Goal: Transaction & Acquisition: Purchase product/service

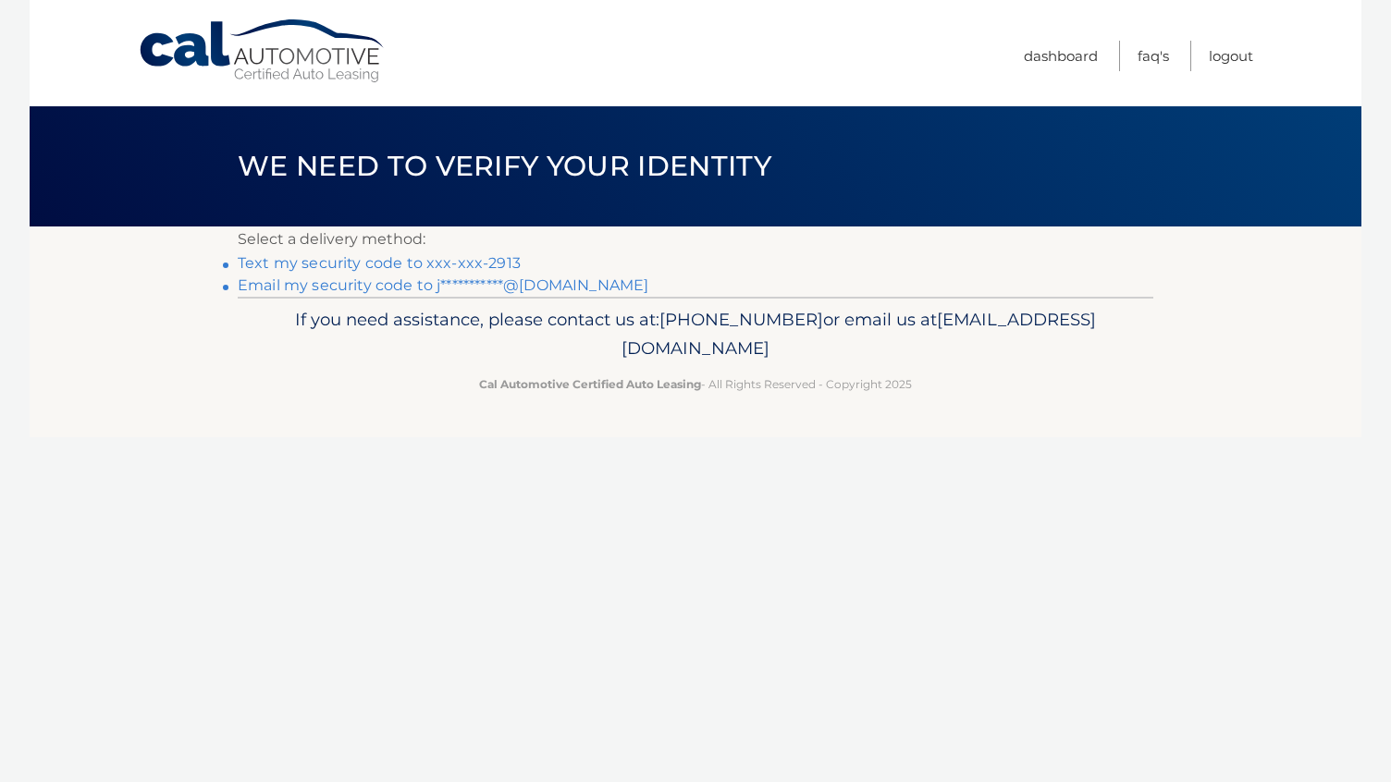
click at [502, 263] on link "Text my security code to xxx-xxx-2913" at bounding box center [379, 263] width 283 height 18
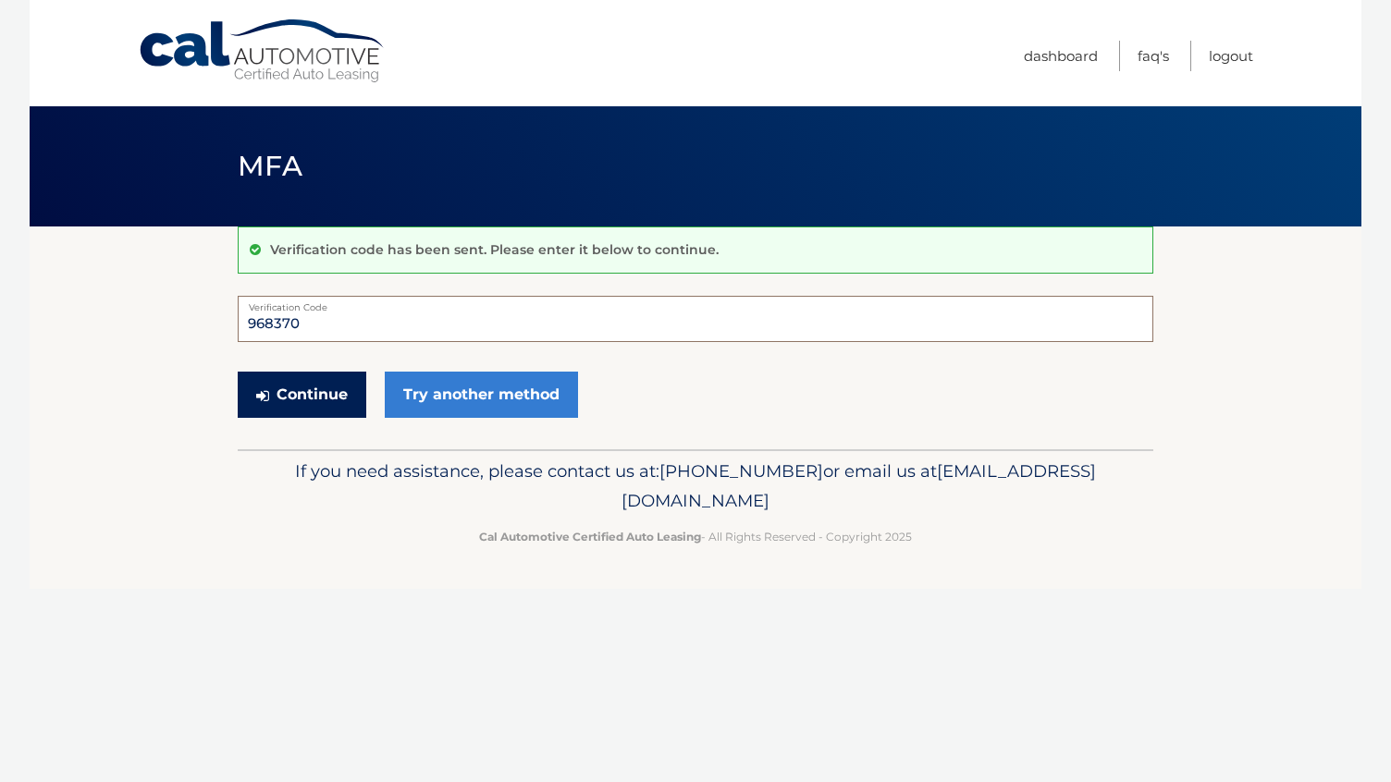
type input "968370"
click at [320, 383] on button "Continue" at bounding box center [302, 395] width 129 height 46
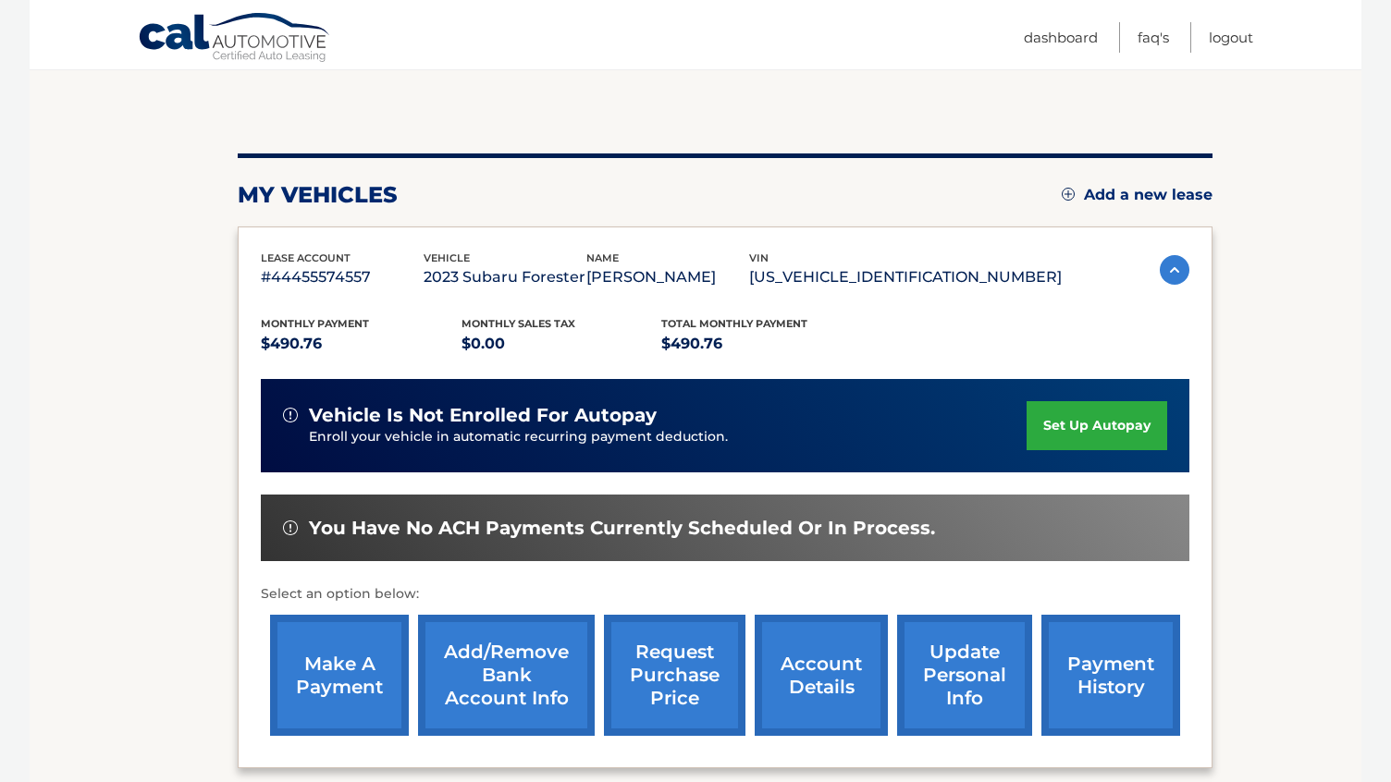
scroll to position [193, 0]
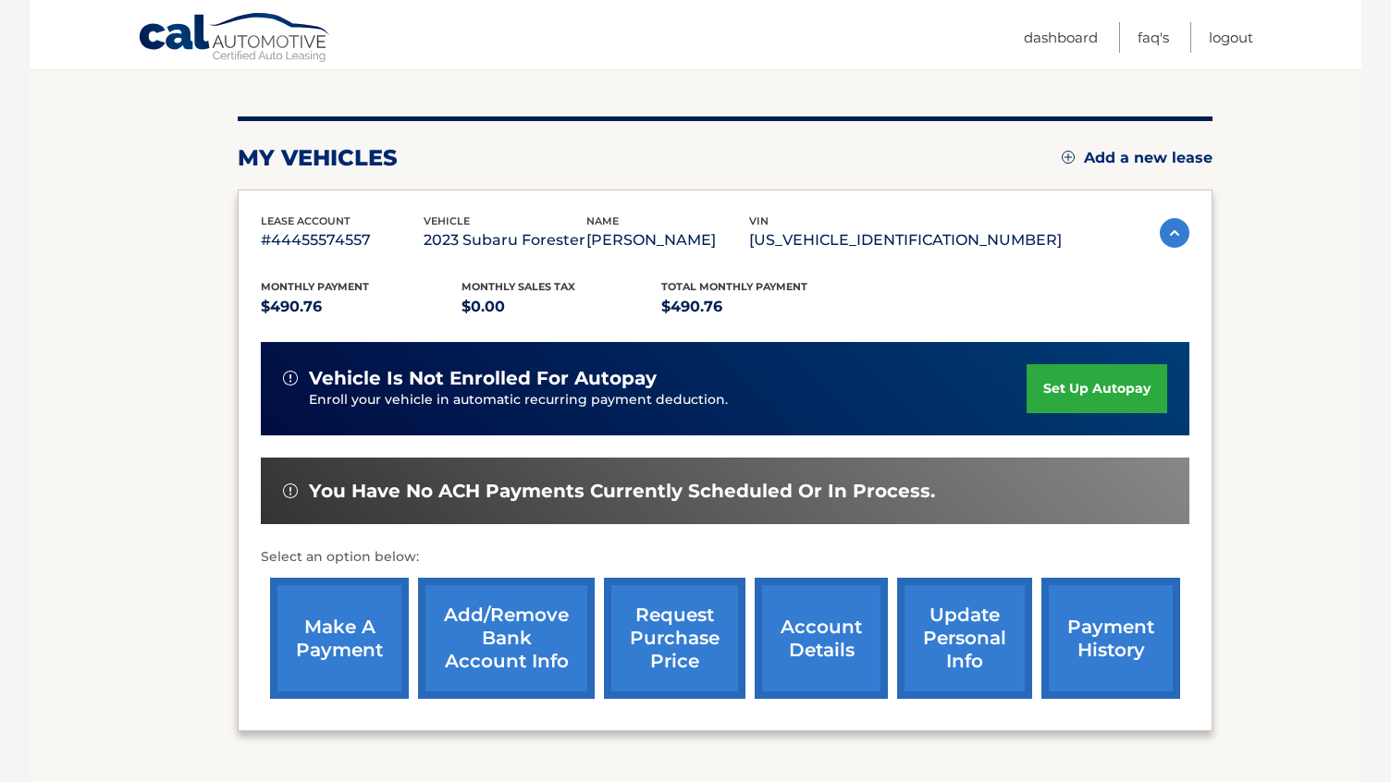
click at [324, 641] on link "make a payment" at bounding box center [339, 638] width 139 height 121
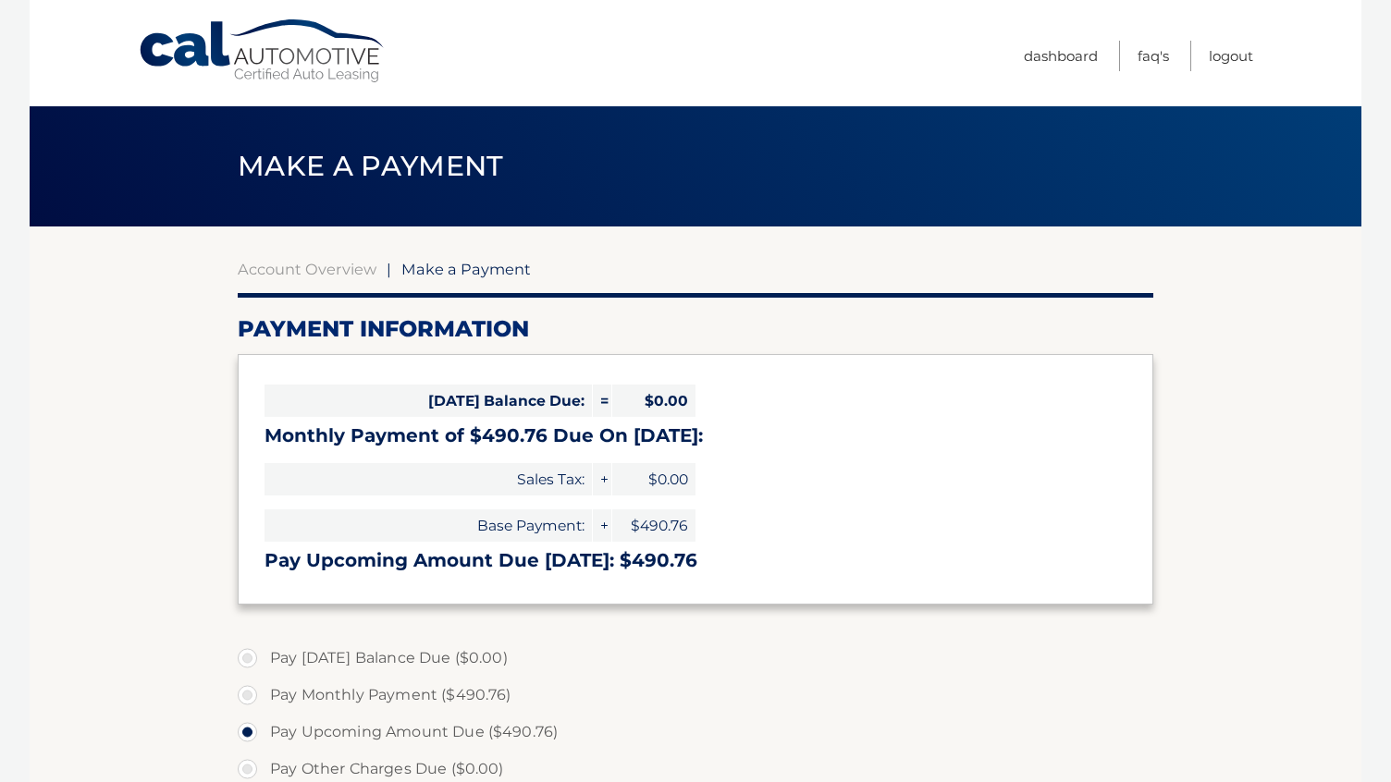
select select "YzcxN2U0YmUtMTBjOC00NTUyLWIxNTItM2ExYTkwYmVkNDZi"
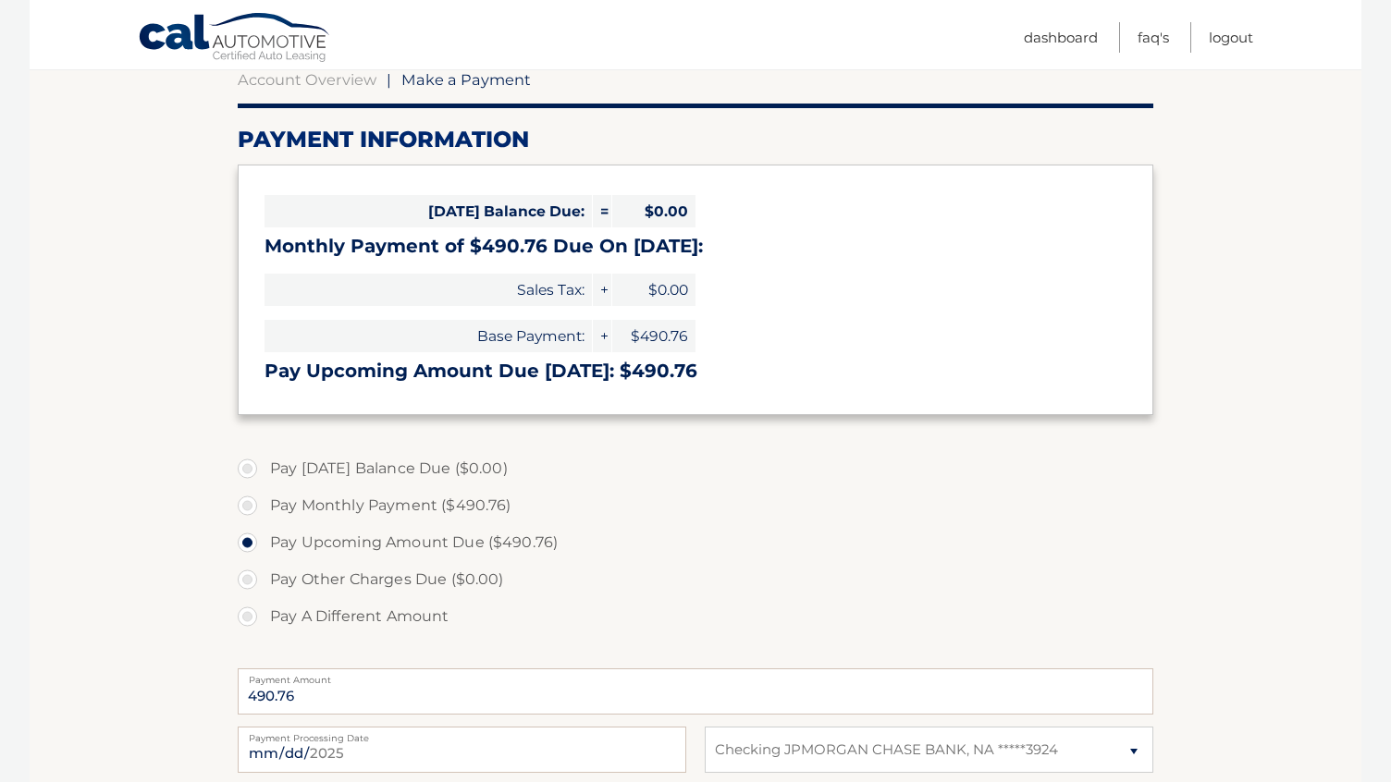
scroll to position [205, 0]
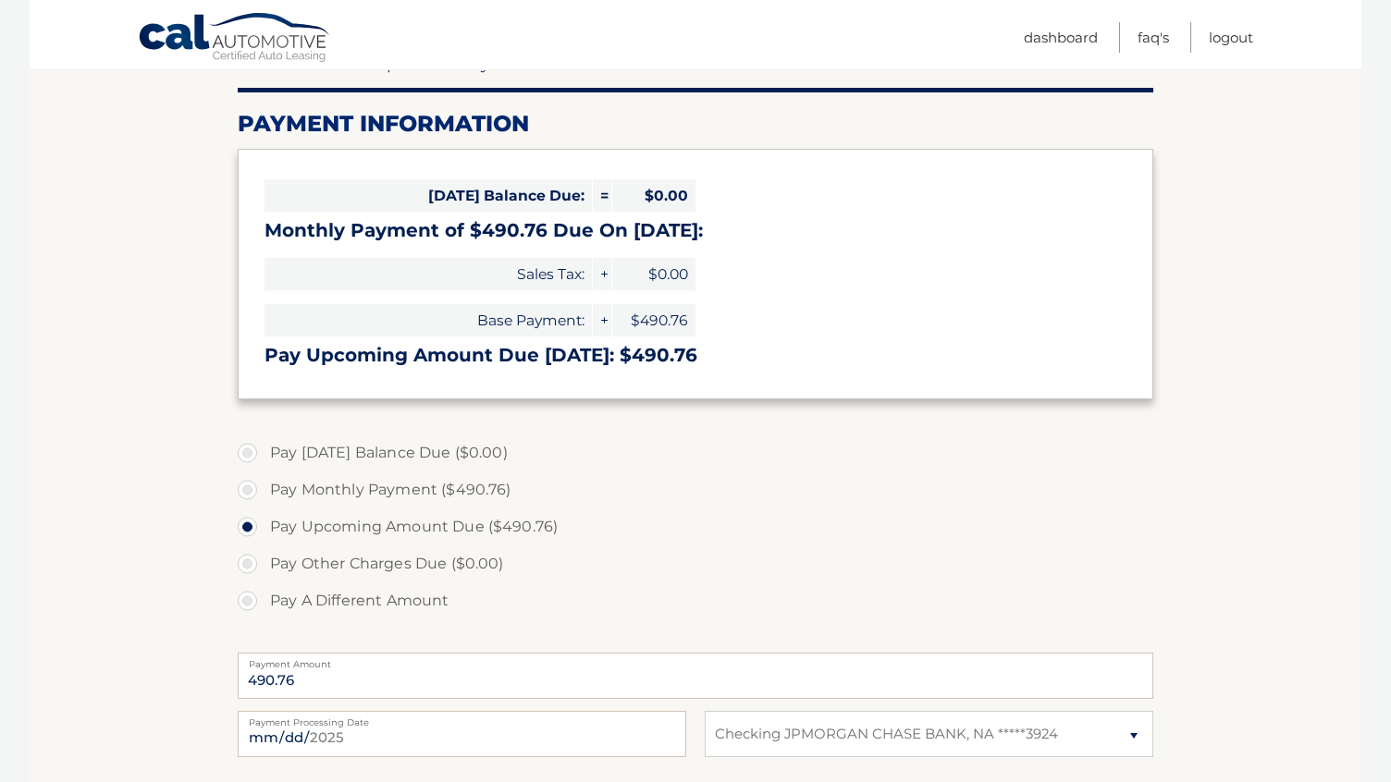
click at [243, 492] on label "Pay Monthly Payment ($490.76)" at bounding box center [696, 490] width 916 height 37
click at [245, 492] on input "Pay Monthly Payment ($490.76)" at bounding box center [254, 487] width 18 height 30
radio input "true"
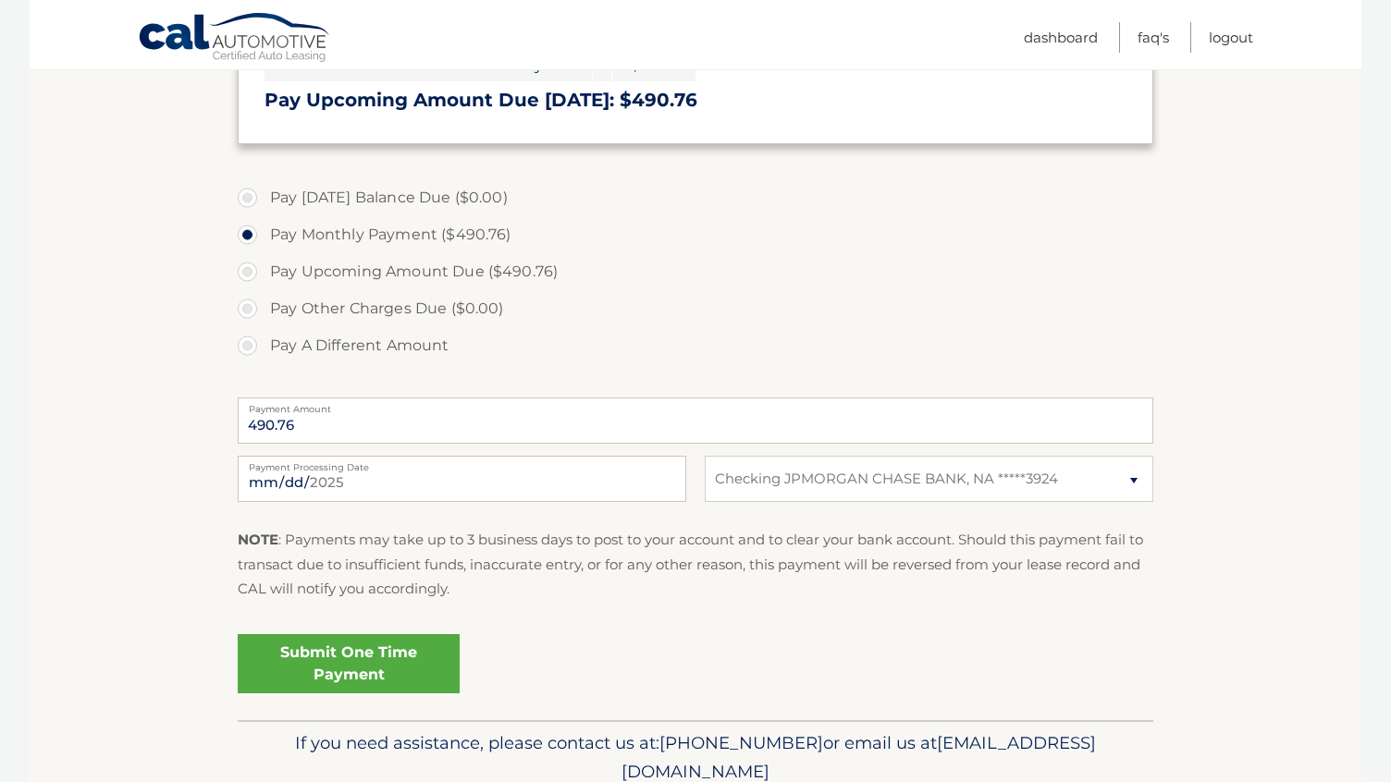
scroll to position [473, 0]
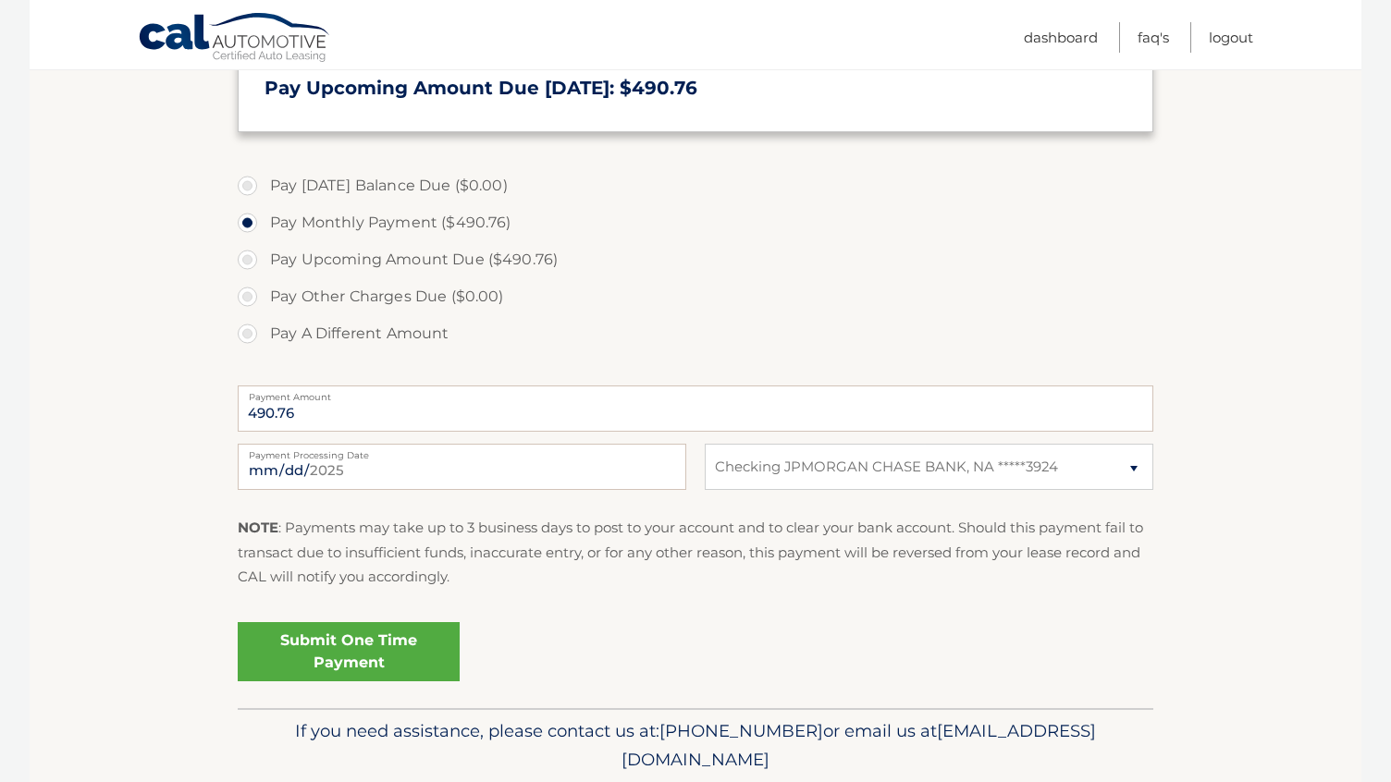
click at [314, 646] on link "Submit One Time Payment" at bounding box center [349, 651] width 222 height 59
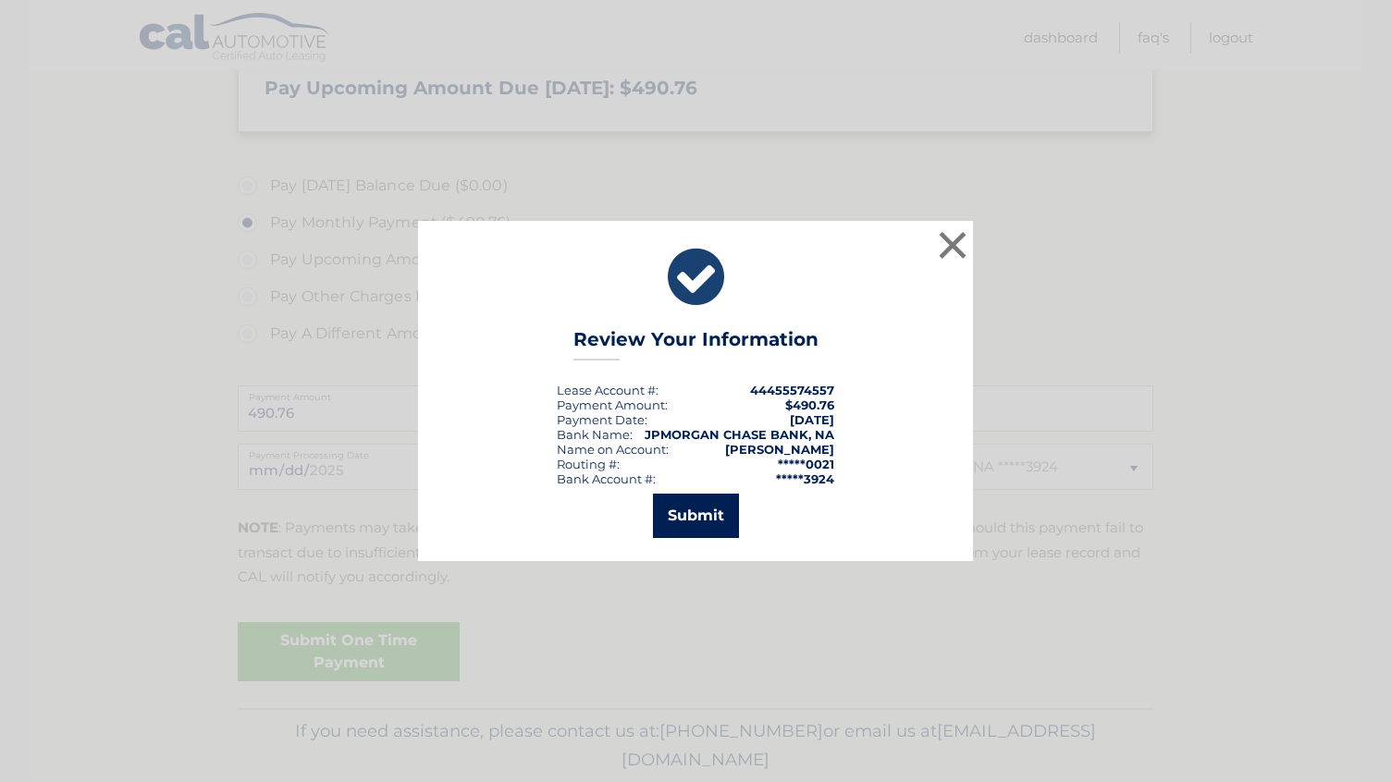
click at [697, 519] on button "Submit" at bounding box center [696, 516] width 86 height 44
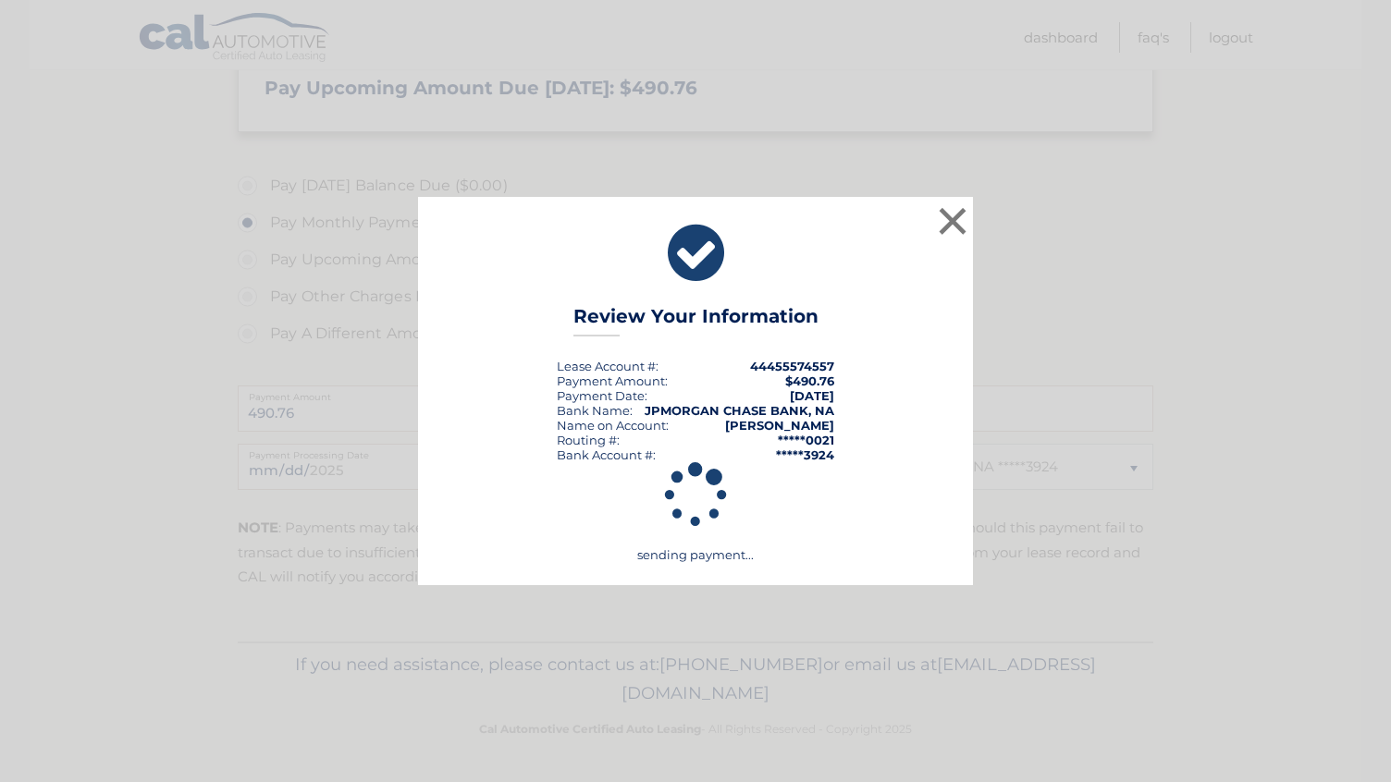
scroll to position [468, 0]
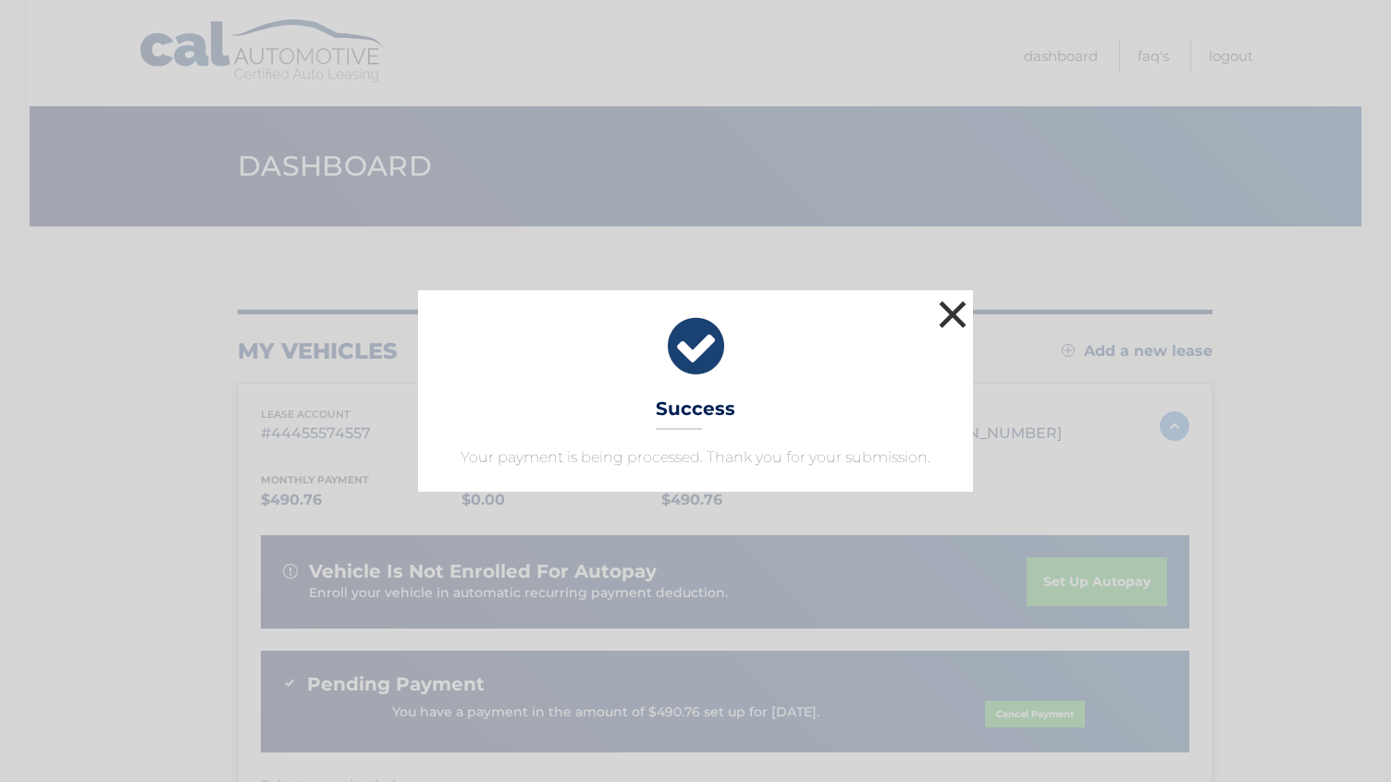
click at [953, 316] on button "×" at bounding box center [952, 314] width 37 height 37
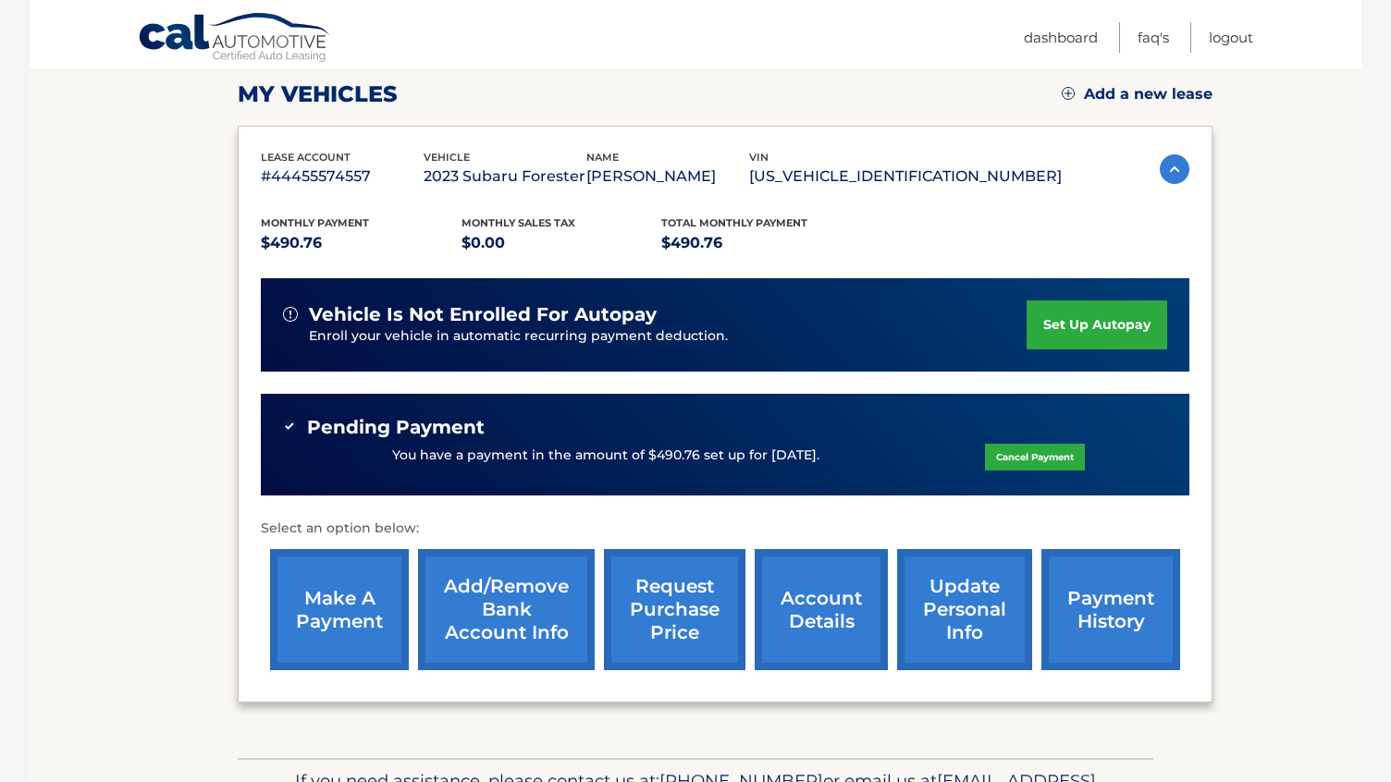
scroll to position [272, 0]
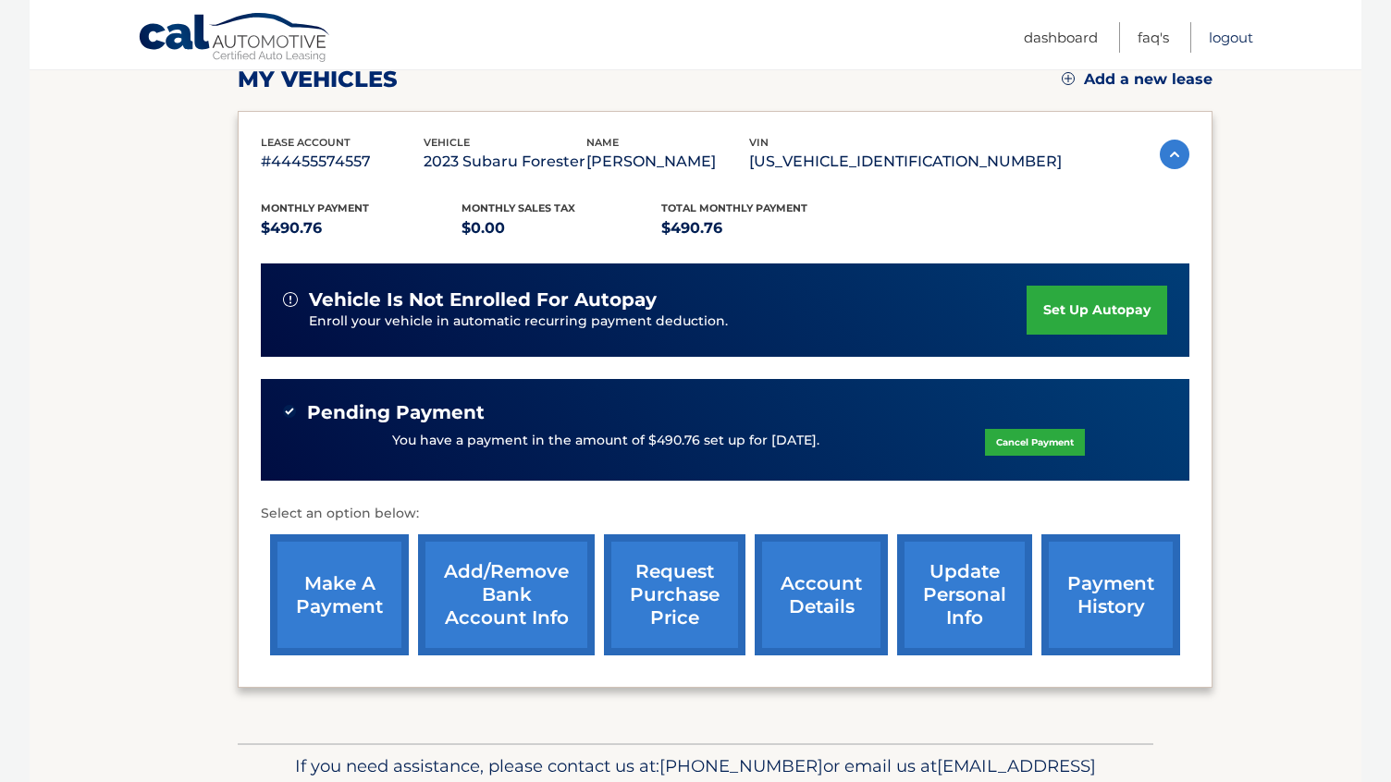
click at [1225, 37] on link "Logout" at bounding box center [1231, 37] width 44 height 31
